Goal: Task Accomplishment & Management: Use online tool/utility

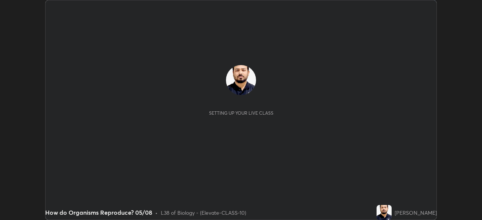
scroll to position [220, 481]
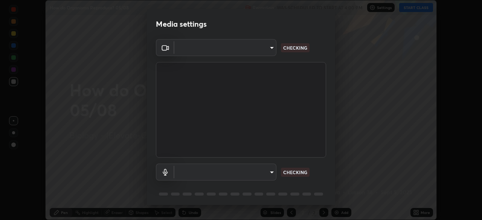
type input "4d63cd10dcc1379e9927399513255d12d620b7bbb39ca773e0f9116a90128a71"
click at [241, 172] on body "Erase all How do Organisms Reproduce? 05/08 Recording WAS SCHEDULED TO START AT…" at bounding box center [241, 110] width 482 height 220
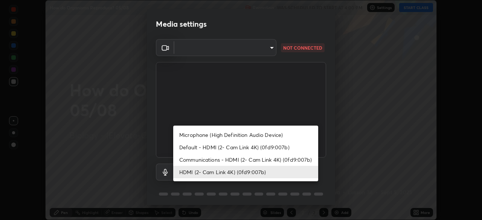
click at [196, 163] on li "Communications - HDMI (2- Cam Link 4K) (0fd9:007b)" at bounding box center [245, 160] width 145 height 12
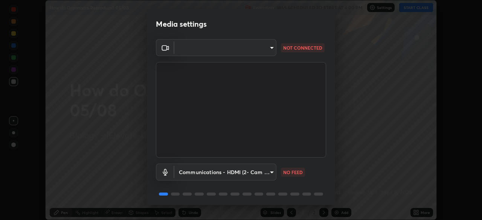
click at [208, 175] on body "Erase all How do Organisms Reproduce? 05/08 Recording WAS SCHEDULED TO START AT…" at bounding box center [241, 110] width 482 height 220
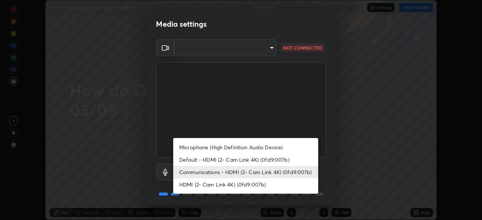
click at [208, 185] on li "HDMI (2- Cam Link 4K) (0fd9:007b)" at bounding box center [245, 184] width 145 height 12
type input "69b458bb6365b4cb8143660b0d50b39c56070ce8c7bb282217003b2a9c4a58b8"
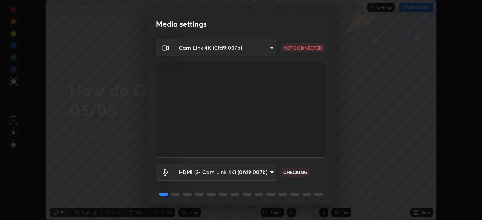
scroll to position [27, 0]
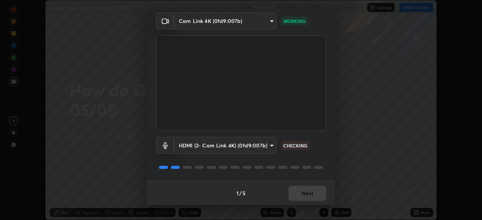
click at [321, 182] on div "1 / 5 Next" at bounding box center [241, 193] width 188 height 24
click at [321, 185] on div "1 / 5 Next" at bounding box center [241, 193] width 188 height 24
click at [321, 187] on div "1 / 5 Next" at bounding box center [241, 193] width 188 height 24
click at [322, 187] on div "1 / 5 Next" at bounding box center [241, 193] width 188 height 24
click at [320, 187] on div "1 / 5 Next" at bounding box center [241, 193] width 188 height 24
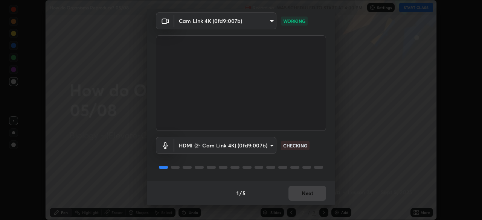
click at [319, 187] on div "1 / 5 Next" at bounding box center [241, 193] width 188 height 24
click at [318, 188] on button "Next" at bounding box center [307, 193] width 38 height 15
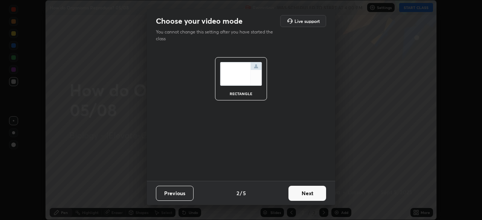
scroll to position [0, 0]
click at [319, 188] on button "Next" at bounding box center [307, 193] width 38 height 15
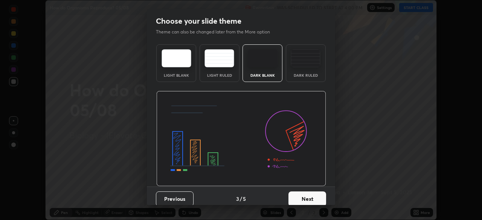
click at [319, 192] on button "Next" at bounding box center [307, 199] width 38 height 15
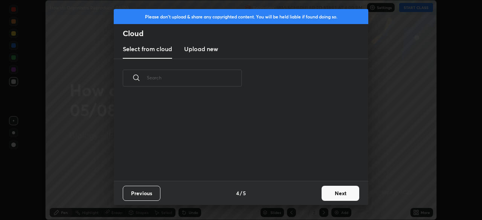
click at [322, 189] on button "Next" at bounding box center [340, 193] width 38 height 15
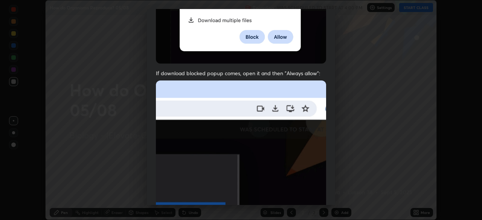
scroll to position [180, 0]
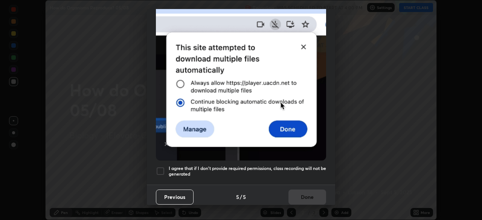
click at [161, 167] on div at bounding box center [160, 171] width 9 height 9
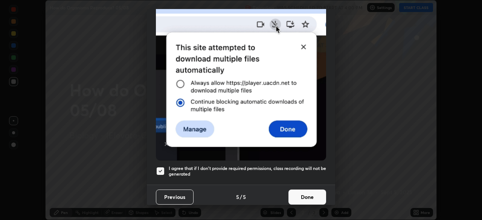
click at [303, 190] on button "Done" at bounding box center [307, 197] width 38 height 15
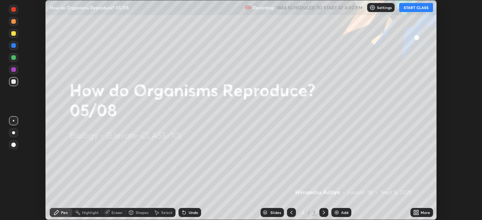
click at [414, 211] on icon at bounding box center [415, 211] width 2 height 2
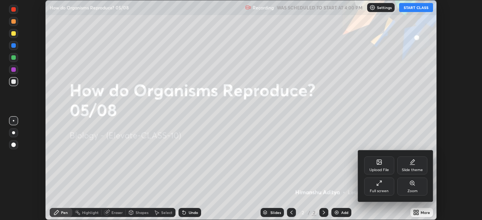
click at [373, 166] on div "Upload File" at bounding box center [379, 166] width 30 height 18
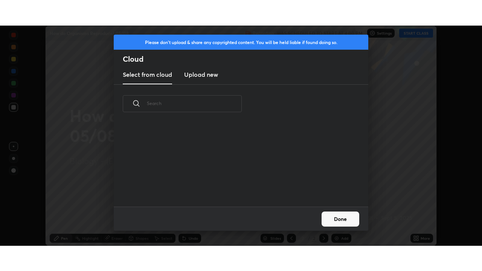
scroll to position [84, 242]
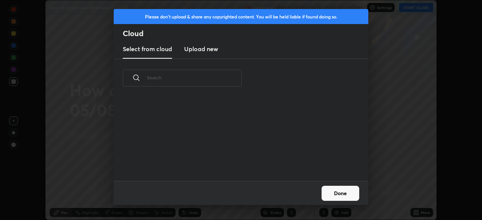
click at [203, 50] on h3 "Upload new" at bounding box center [201, 48] width 34 height 9
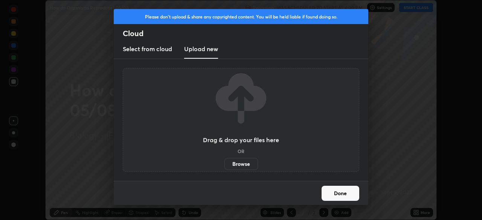
click at [239, 161] on label "Browse" at bounding box center [240, 164] width 33 height 12
click at [224, 161] on input "Browse" at bounding box center [224, 164] width 0 height 12
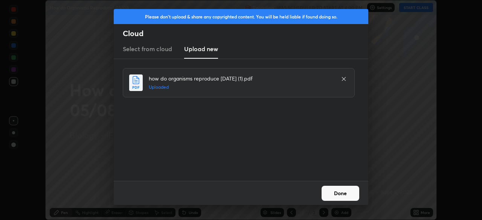
click at [330, 195] on button "Done" at bounding box center [340, 193] width 38 height 15
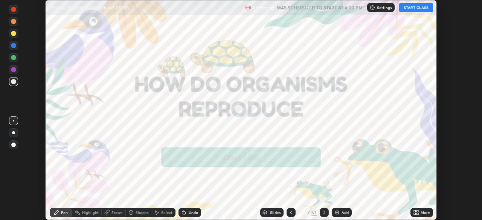
click at [414, 211] on icon at bounding box center [415, 211] width 2 height 2
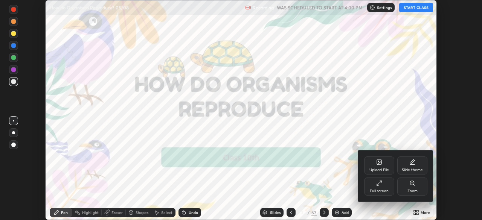
click at [374, 190] on div "Full screen" at bounding box center [378, 191] width 19 height 4
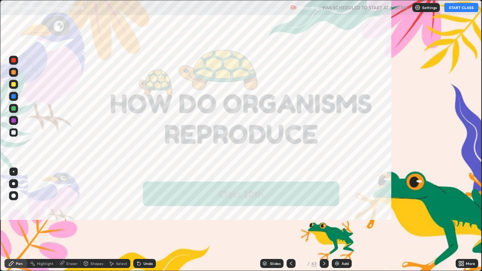
scroll to position [271, 482]
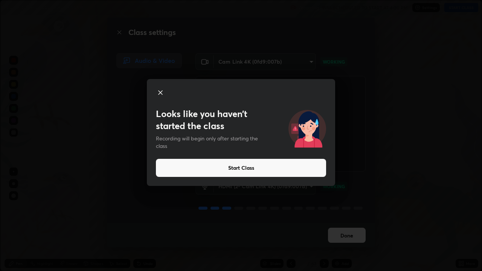
click at [283, 167] on button "Start Class" at bounding box center [241, 168] width 170 height 18
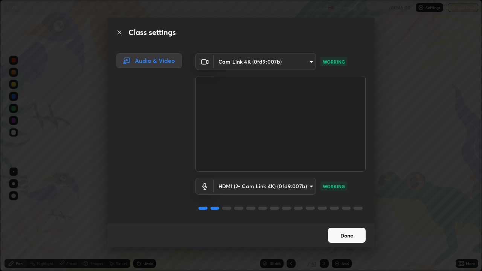
click at [342, 220] on button "Done" at bounding box center [347, 235] width 38 height 15
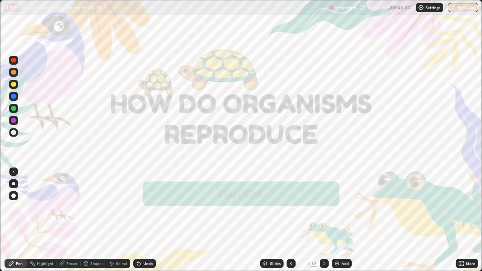
click at [276, 220] on div "Slides" at bounding box center [275, 263] width 11 height 4
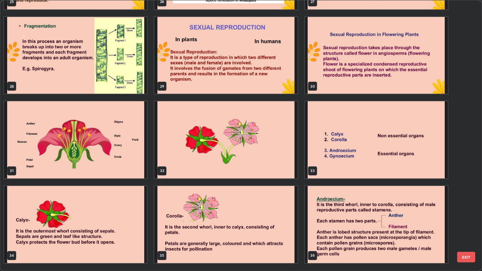
scroll to position [736, 0]
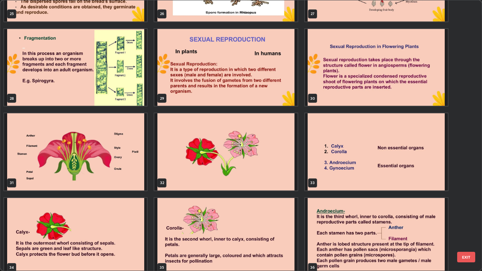
click at [354, 86] on img "grid" at bounding box center [376, 67] width 143 height 77
click at [353, 90] on img "grid" at bounding box center [376, 67] width 143 height 77
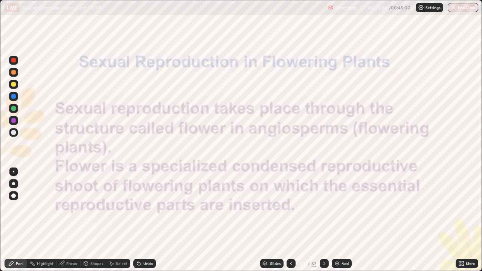
click at [323, 220] on icon at bounding box center [324, 263] width 6 height 6
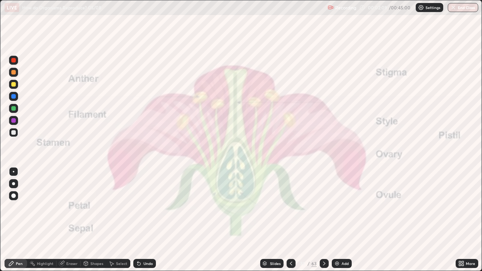
click at [463, 10] on button "End Class" at bounding box center [462, 7] width 30 height 9
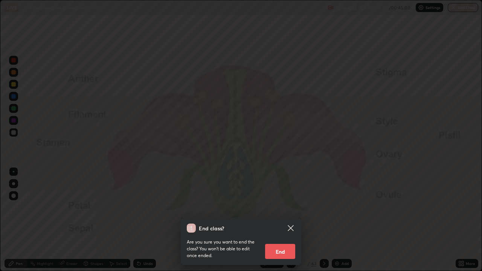
click at [283, 220] on button "End" at bounding box center [280, 251] width 30 height 15
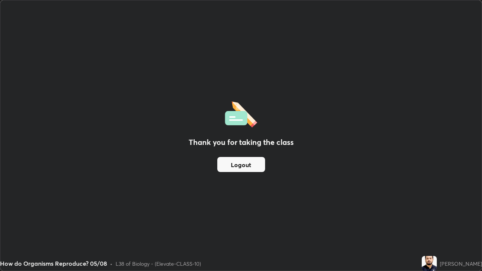
click at [223, 166] on button "Logout" at bounding box center [241, 164] width 48 height 15
